Goal: Transaction & Acquisition: Purchase product/service

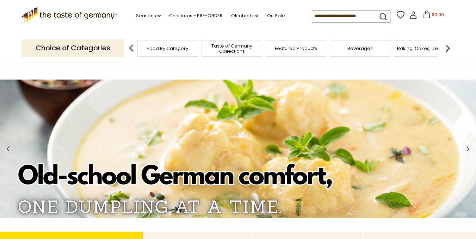
click at [181, 48] on span "Food By Category" at bounding box center [167, 48] width 41 height 5
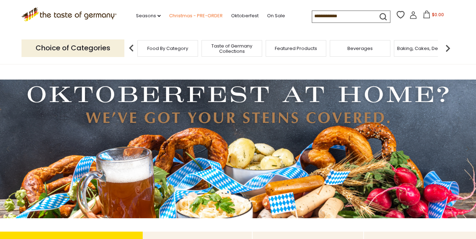
click at [187, 14] on link "Christmas - PRE-ORDER" at bounding box center [196, 16] width 54 height 8
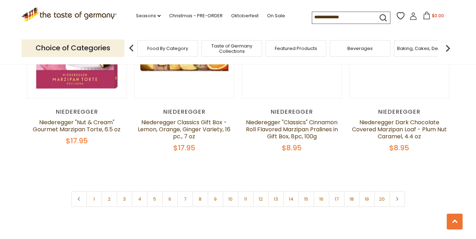
scroll to position [1692, 0]
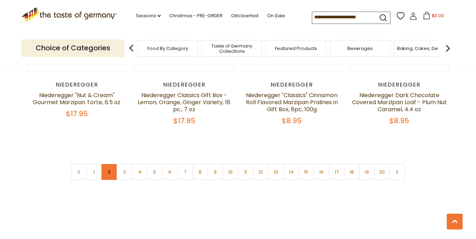
click at [107, 164] on link "2" at bounding box center [110, 172] width 16 height 16
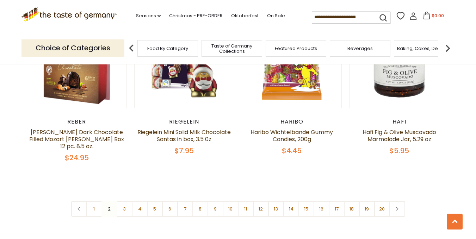
scroll to position [1674, 0]
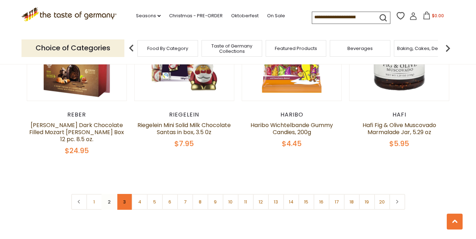
click at [125, 194] on link "3" at bounding box center [125, 202] width 16 height 16
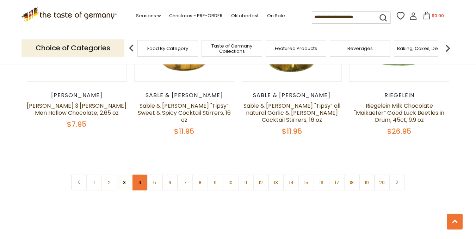
click at [139, 175] on link "4" at bounding box center [140, 183] width 16 height 16
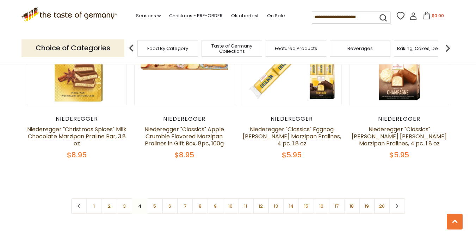
scroll to position [1710, 0]
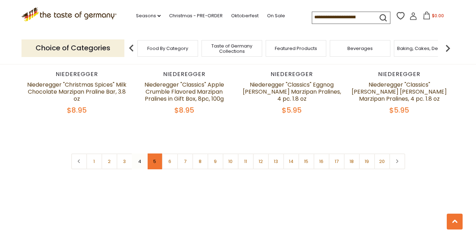
click at [156, 154] on link "5" at bounding box center [155, 162] width 16 height 16
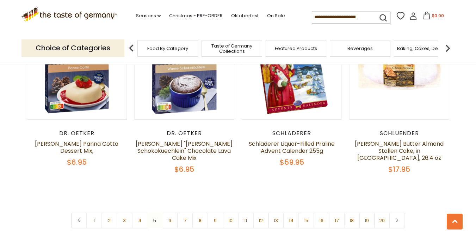
scroll to position [1674, 0]
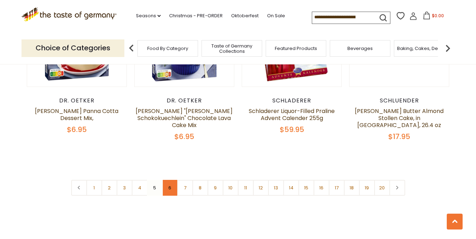
click at [170, 180] on link "6" at bounding box center [170, 188] width 16 height 16
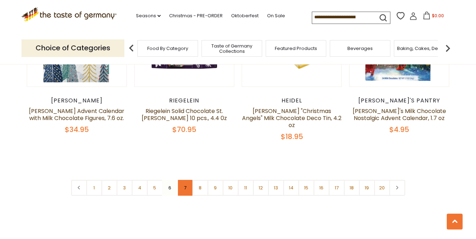
click at [186, 180] on link "7" at bounding box center [185, 188] width 16 height 16
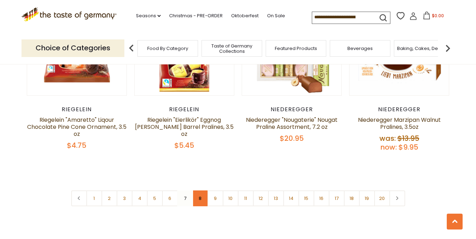
click at [200, 191] on link "8" at bounding box center [200, 199] width 16 height 16
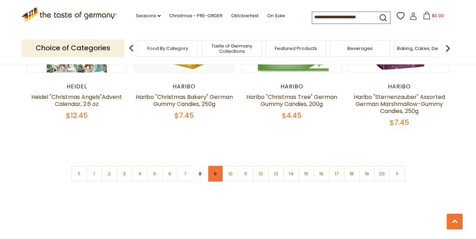
click at [216, 166] on link "9" at bounding box center [216, 174] width 16 height 16
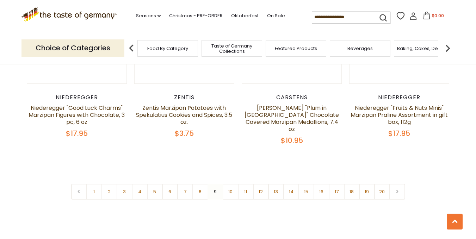
scroll to position [1710, 0]
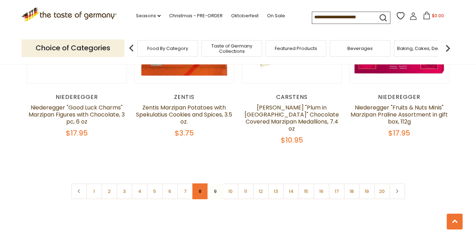
click at [201, 184] on link "8" at bounding box center [200, 192] width 16 height 16
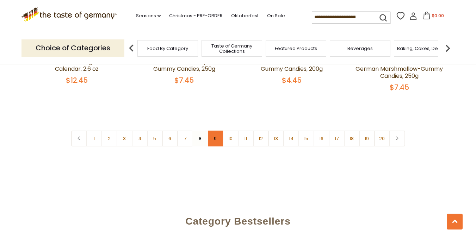
click at [216, 131] on link "9" at bounding box center [216, 139] width 16 height 16
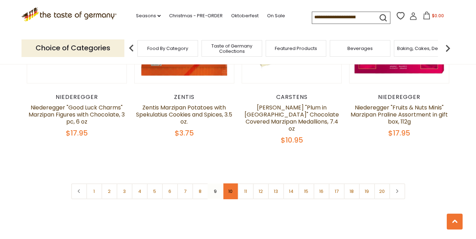
click at [231, 184] on link "10" at bounding box center [231, 192] width 16 height 16
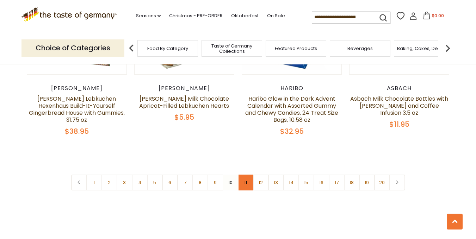
click at [245, 175] on link "11" at bounding box center [246, 183] width 16 height 16
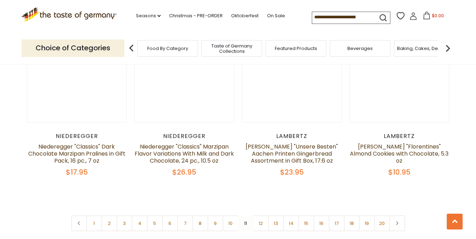
scroll to position [1674, 0]
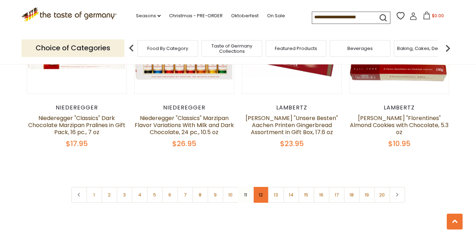
click at [262, 187] on link "12" at bounding box center [261, 195] width 16 height 16
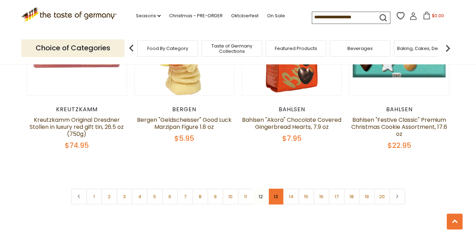
click at [277, 189] on link "13" at bounding box center [276, 197] width 16 height 16
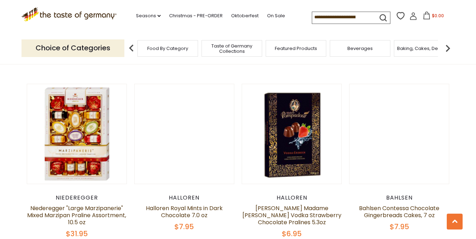
scroll to position [546, 0]
